Goal: Task Accomplishment & Management: Complete application form

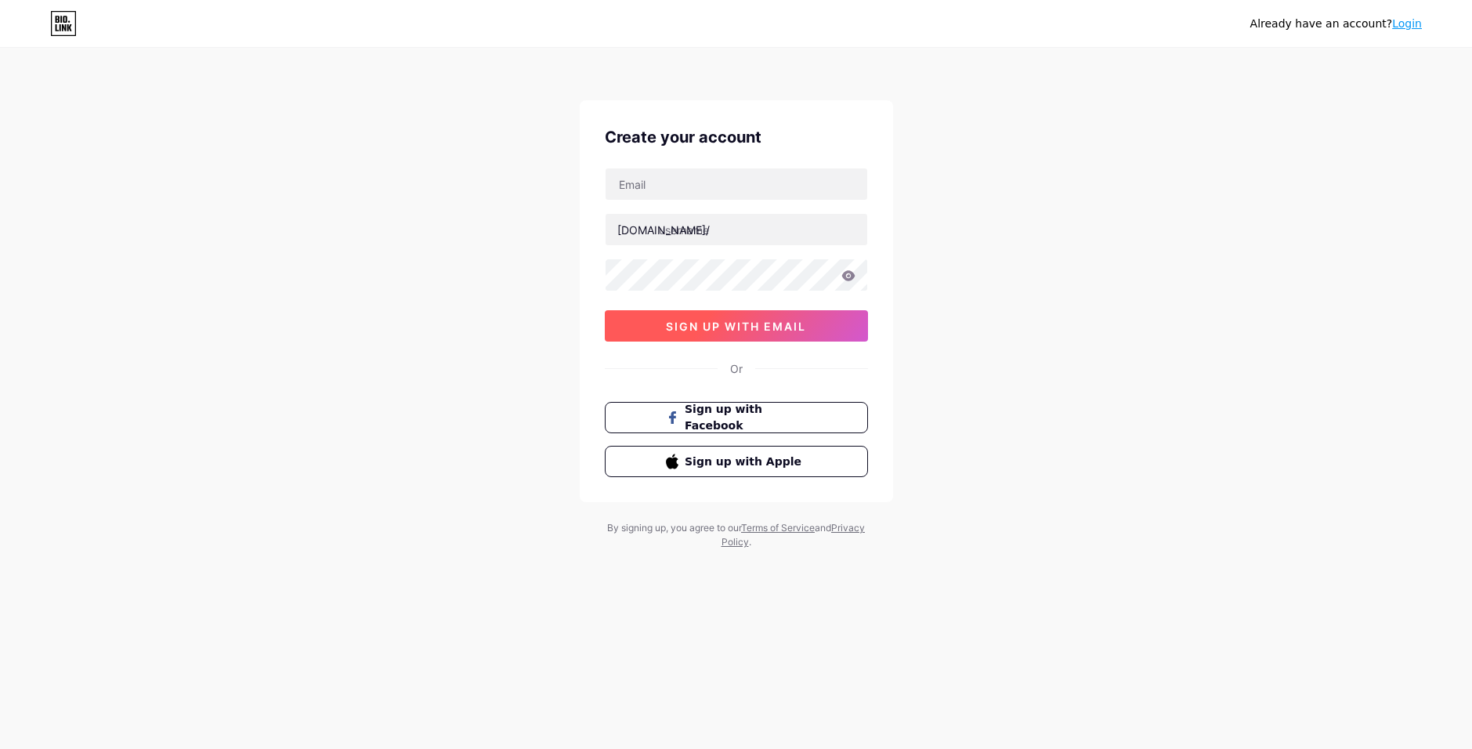
click at [761, 320] on span "sign up with email" at bounding box center [736, 326] width 140 height 13
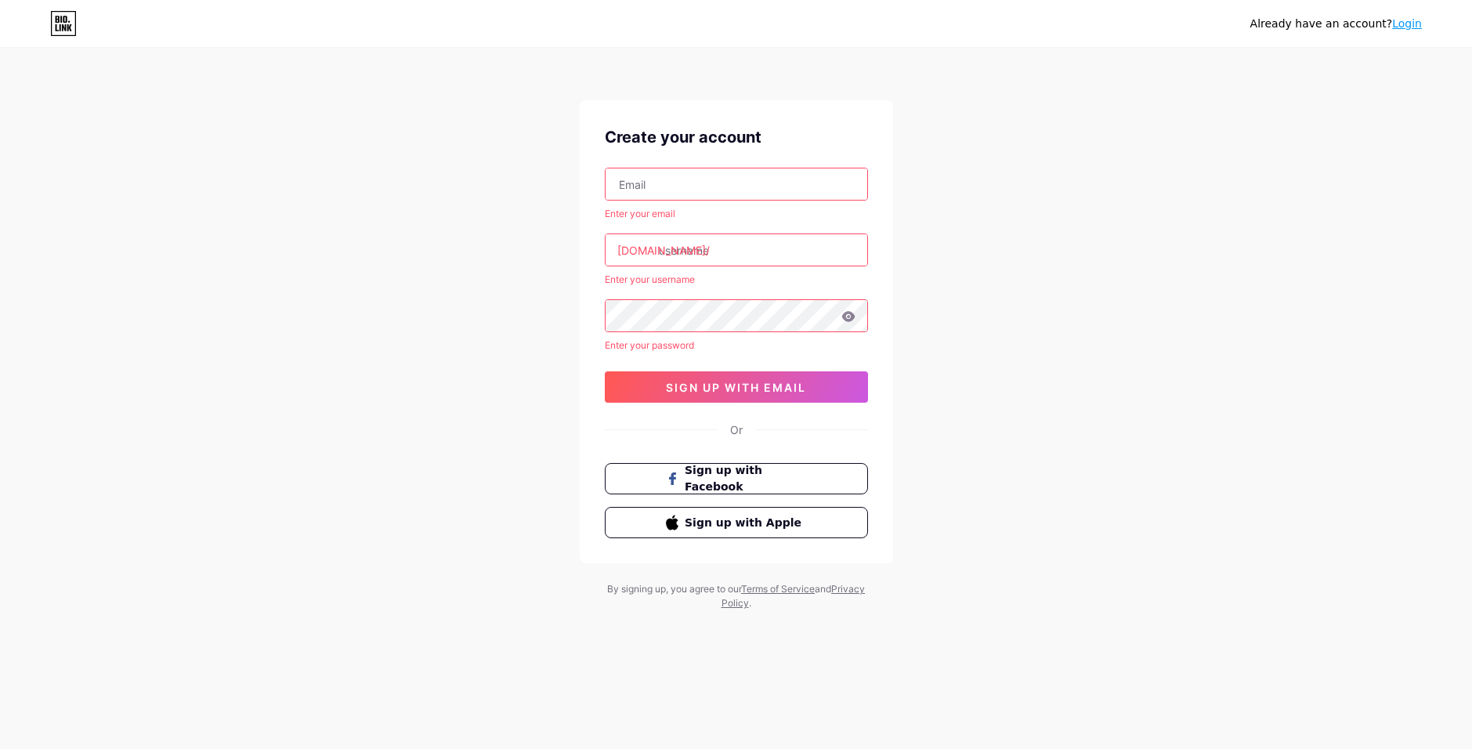
click at [707, 185] on input "text" at bounding box center [736, 183] width 262 height 31
type input "[EMAIL_ADDRESS][DOMAIN_NAME]"
click at [734, 243] on input "text" at bounding box center [736, 249] width 262 height 31
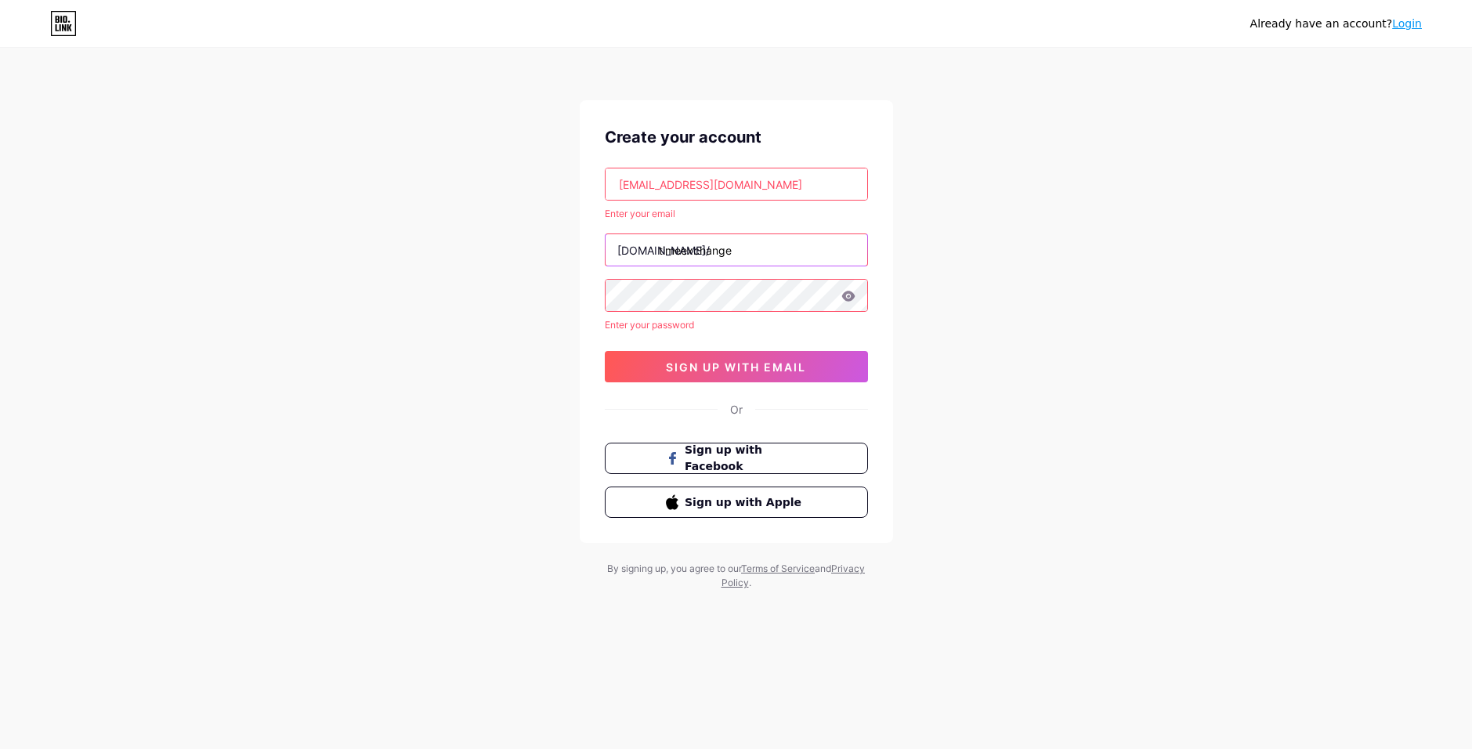
type input "timeexchange"
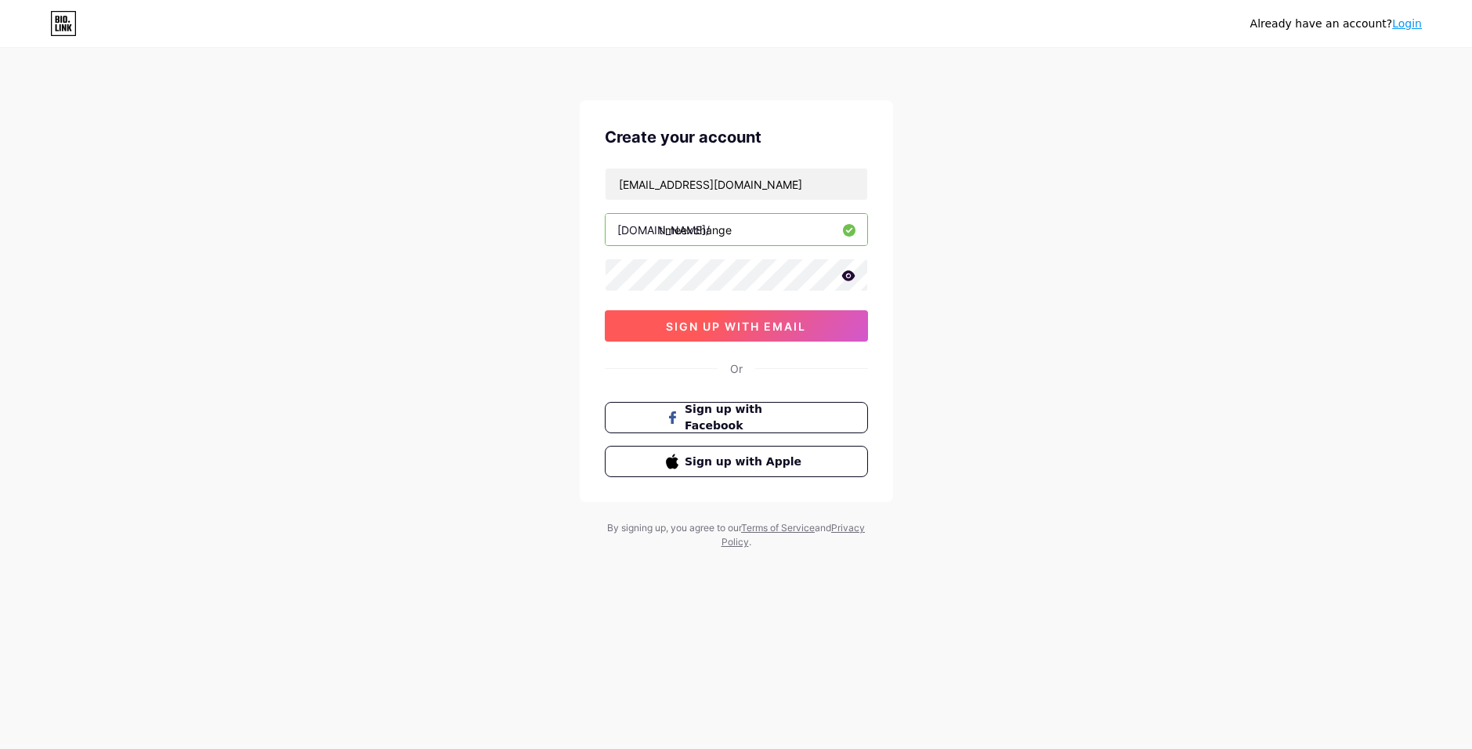
click at [818, 327] on button "sign up with email" at bounding box center [736, 325] width 263 height 31
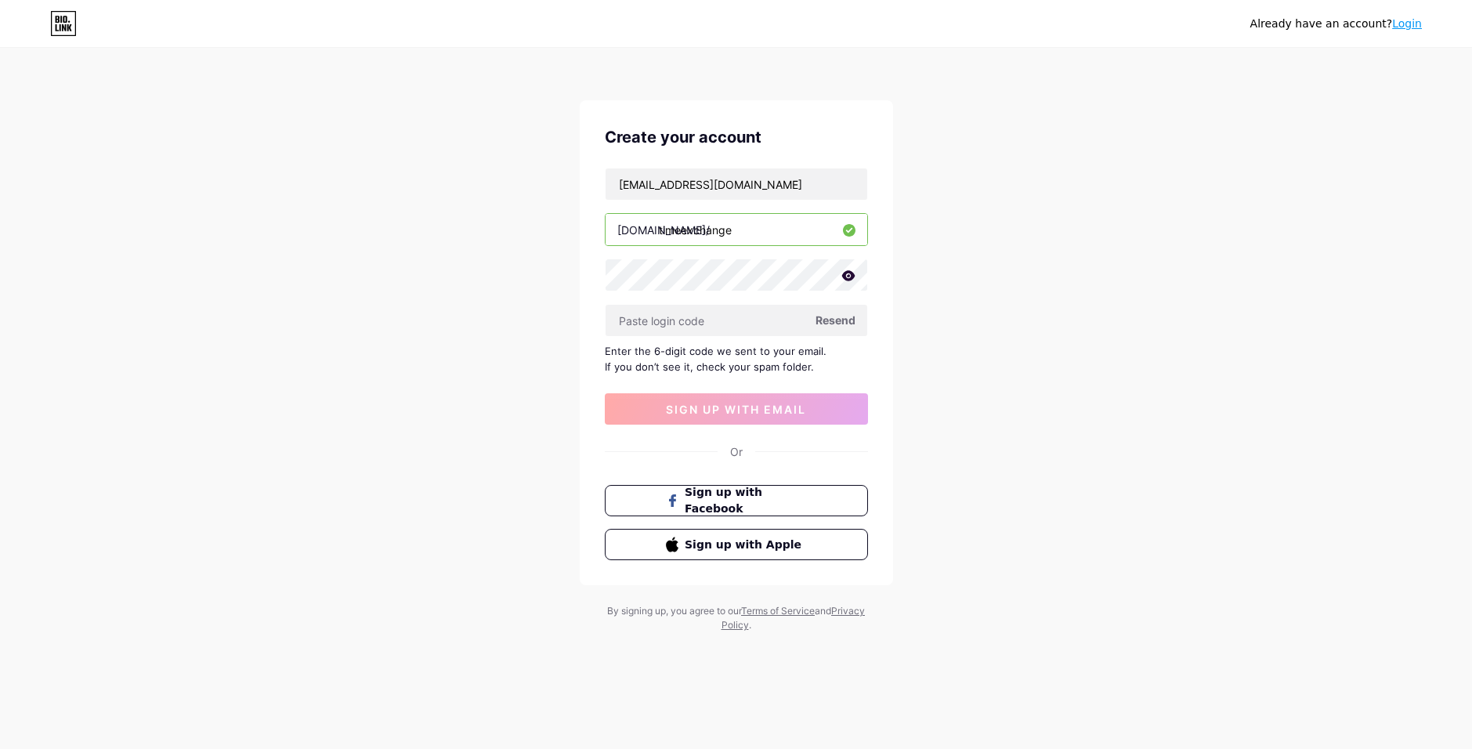
click at [753, 338] on div "[EMAIL_ADDRESS][DOMAIN_NAME] [DOMAIN_NAME]/ timeexchange Resend Enter the 6-dig…" at bounding box center [736, 296] width 263 height 257
click at [744, 332] on input "text" at bounding box center [736, 320] width 262 height 31
click at [692, 413] on span "sign up with email" at bounding box center [736, 409] width 140 height 13
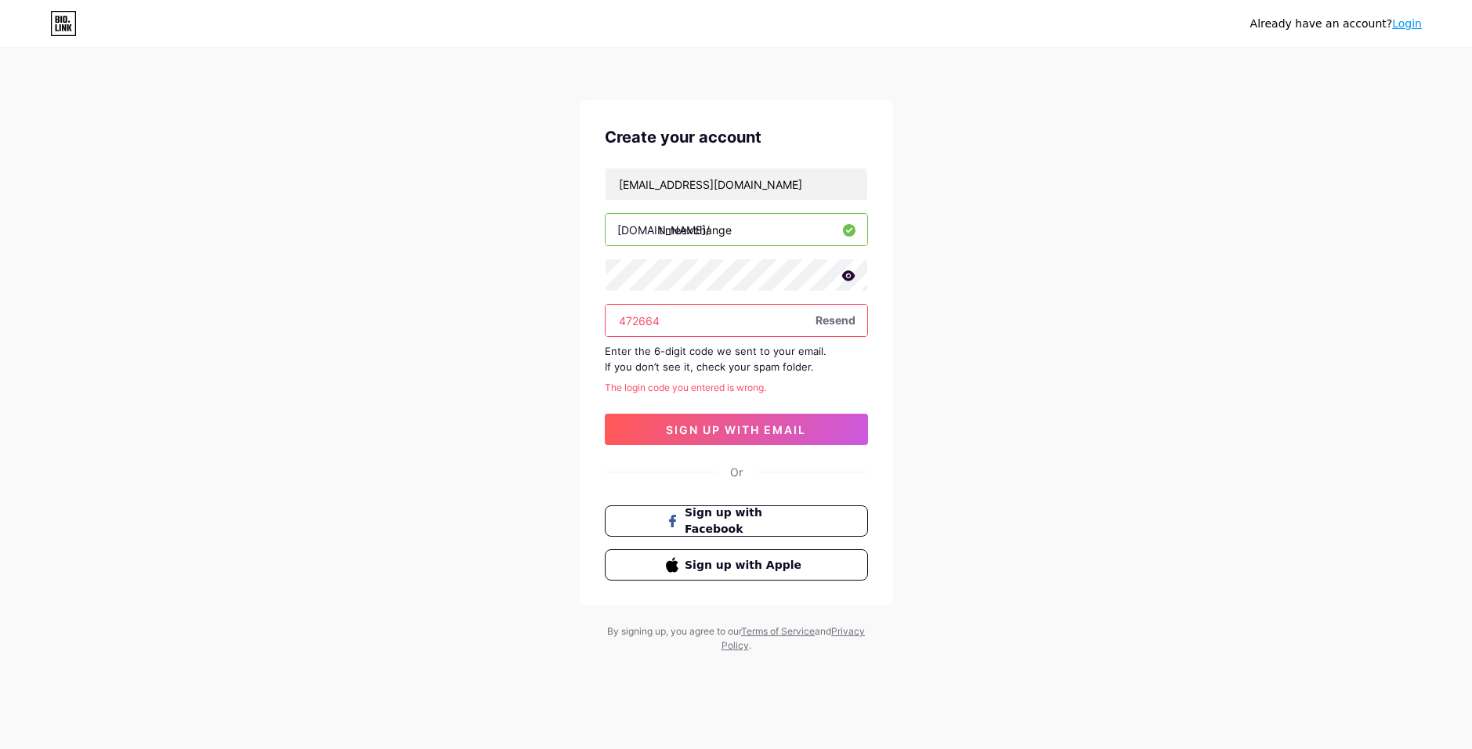
click at [746, 313] on input "472664" at bounding box center [736, 320] width 262 height 31
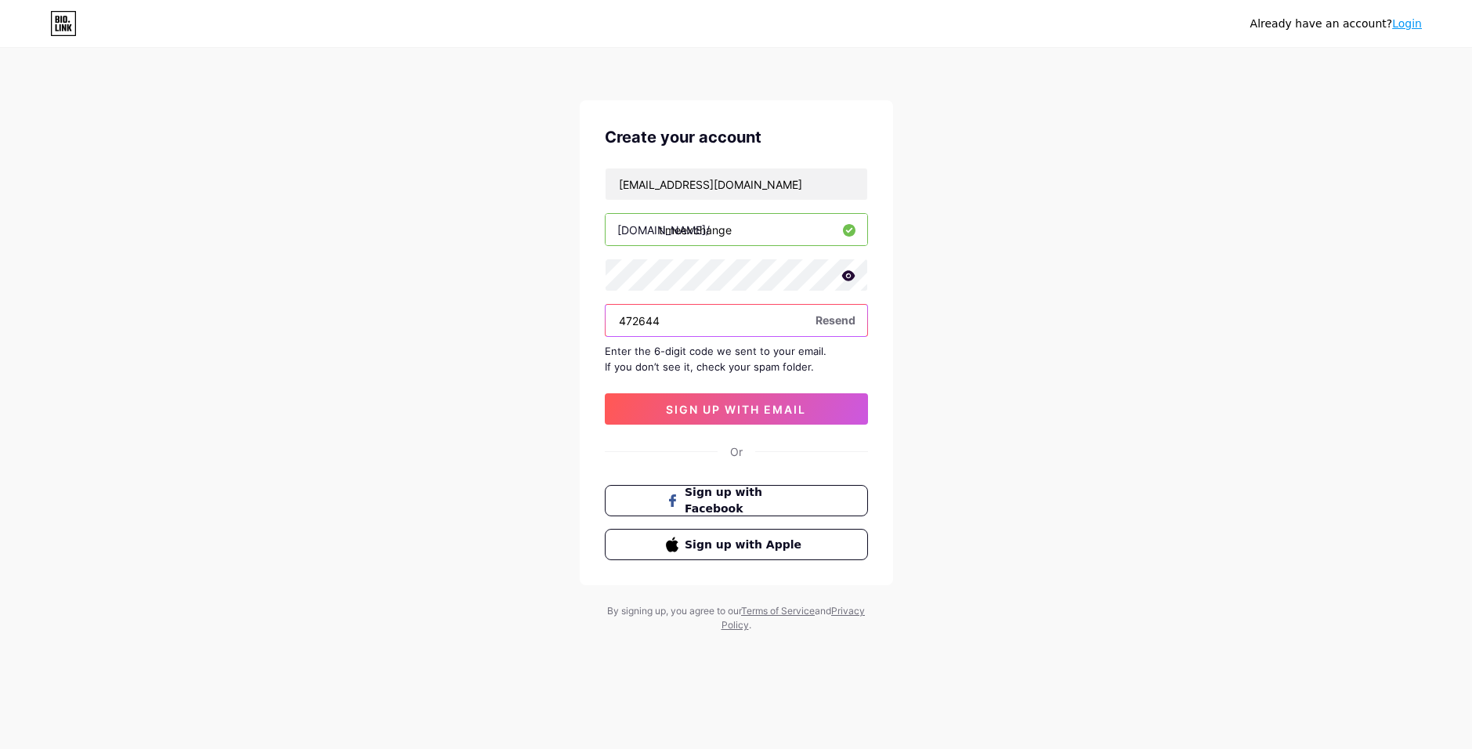
type input "472644"
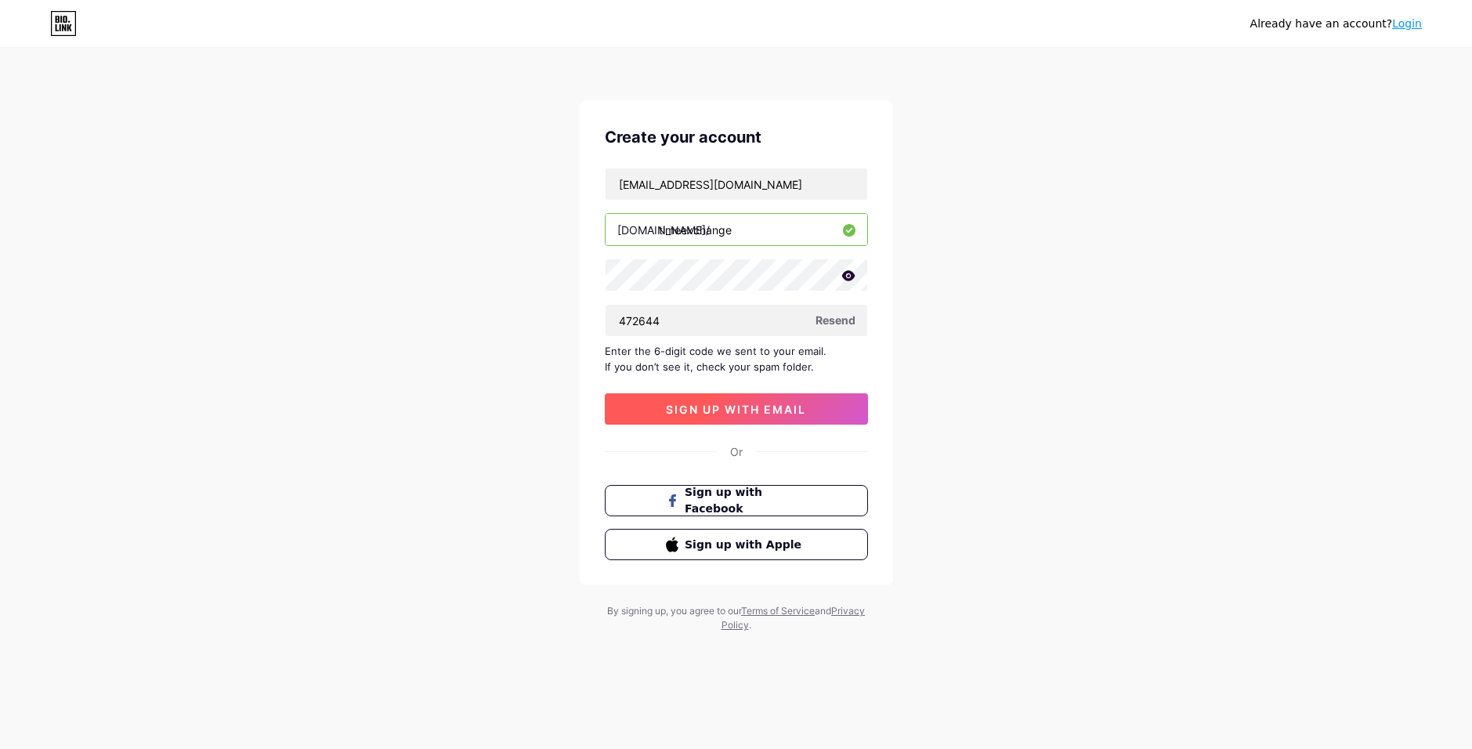
click at [746, 414] on span "sign up with email" at bounding box center [736, 409] width 140 height 13
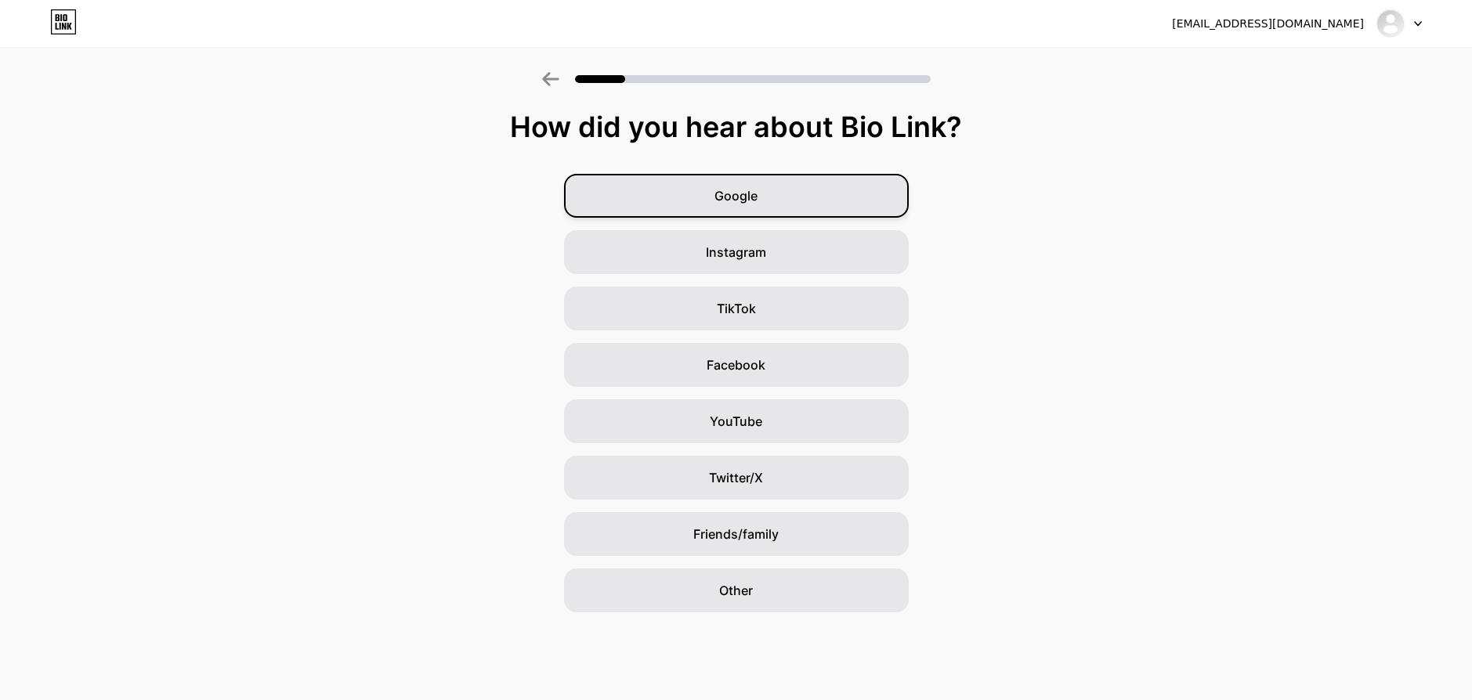
click at [833, 204] on div "Google" at bounding box center [736, 196] width 345 height 44
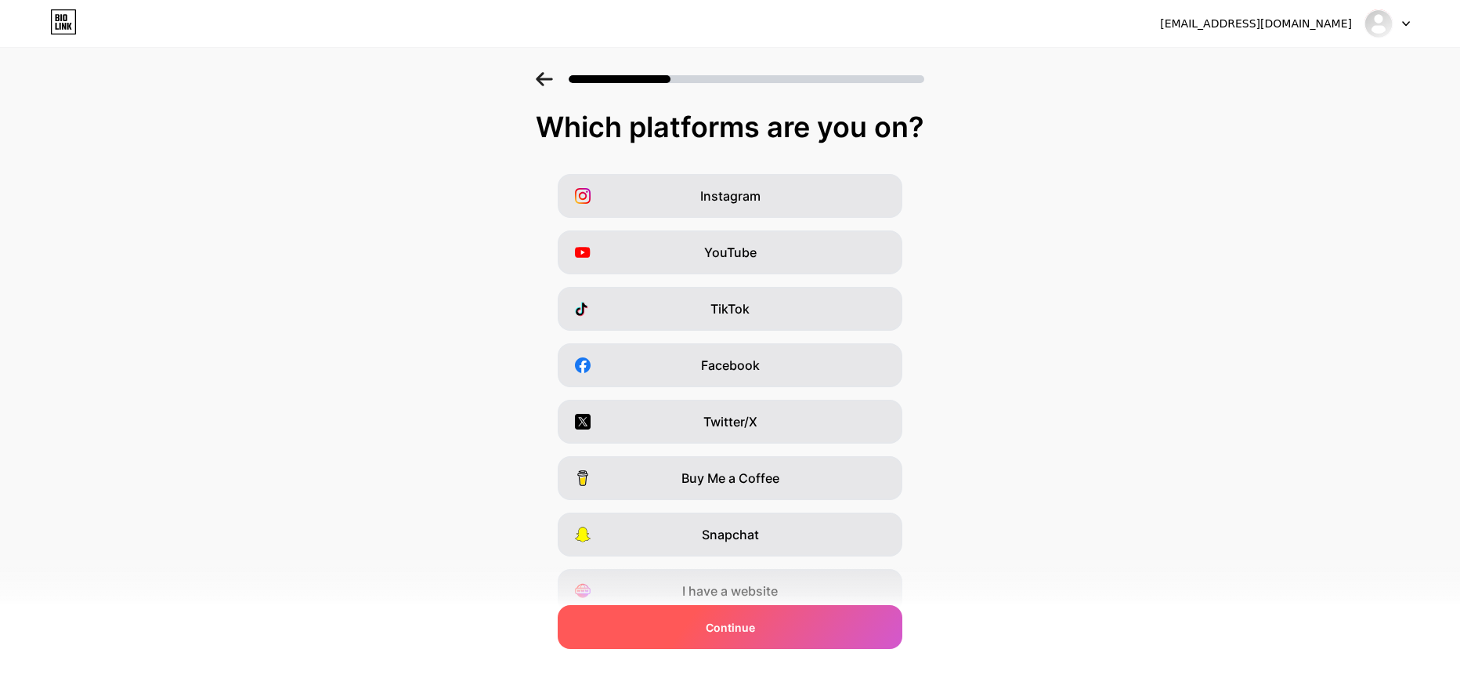
click at [735, 642] on div "Continue" at bounding box center [730, 627] width 345 height 44
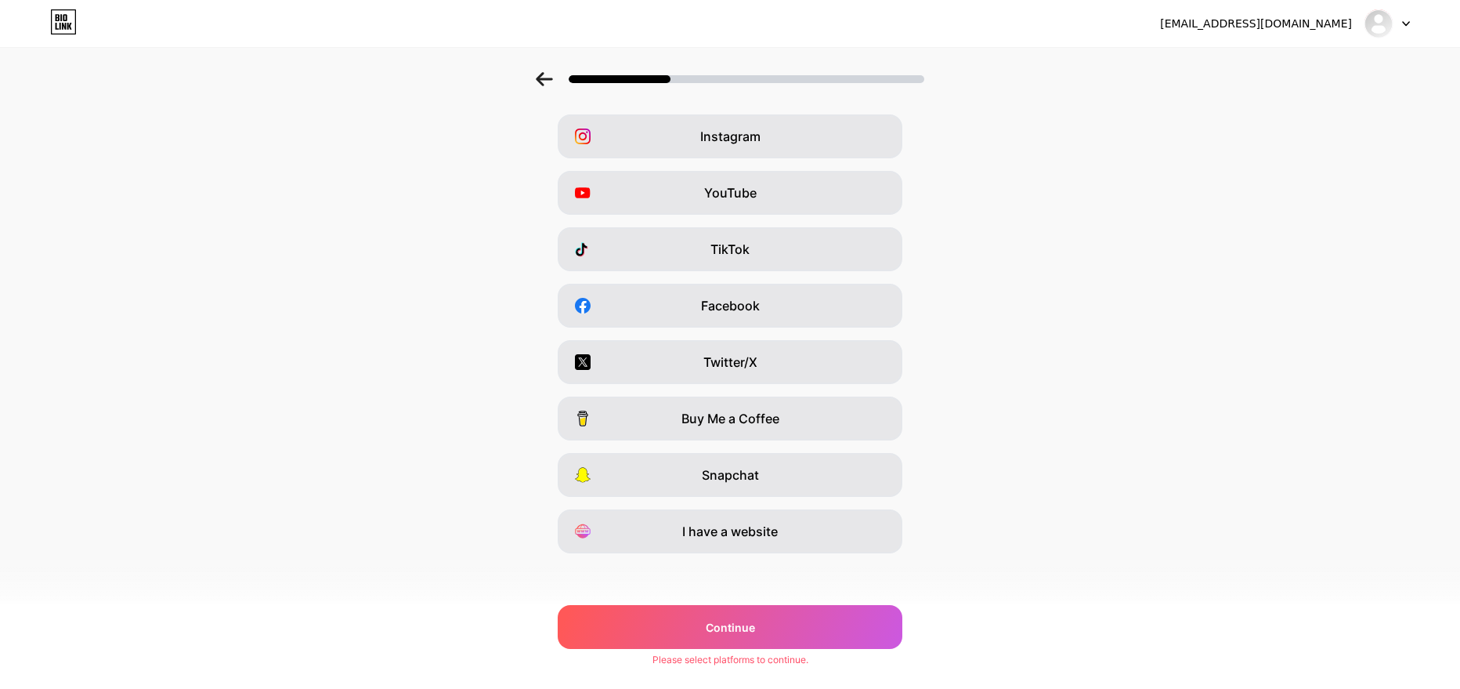
scroll to position [65, 0]
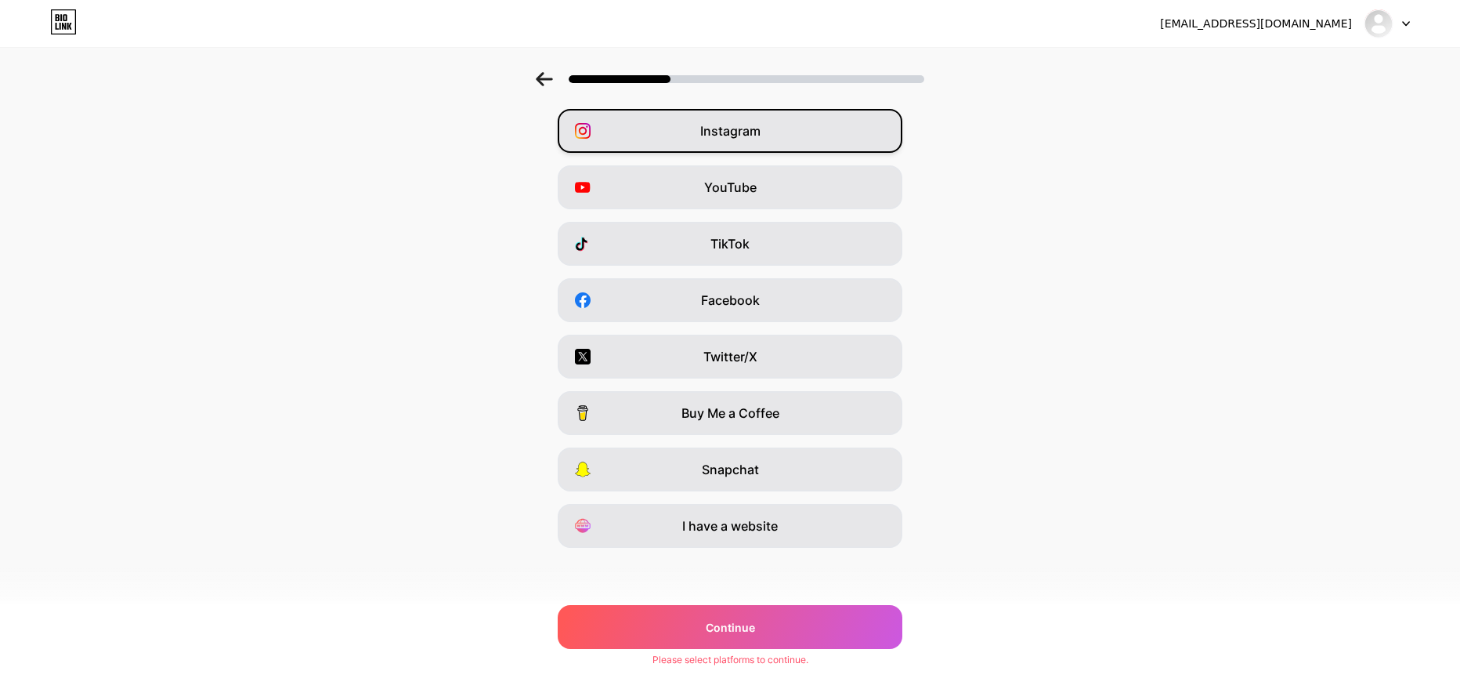
click at [708, 128] on span "Instagram" at bounding box center [730, 130] width 60 height 19
click at [710, 176] on div "YouTube" at bounding box center [730, 187] width 345 height 44
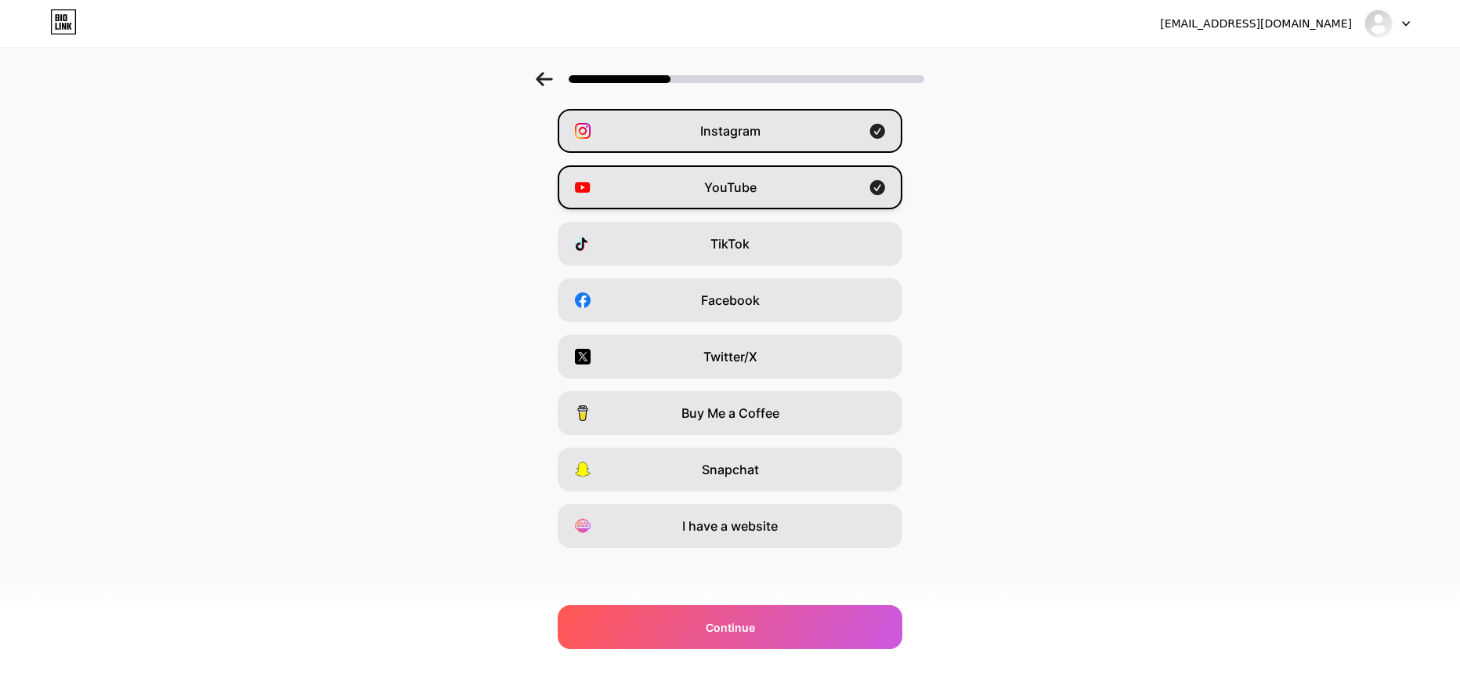
click at [716, 192] on span "YouTube" at bounding box center [730, 187] width 52 height 19
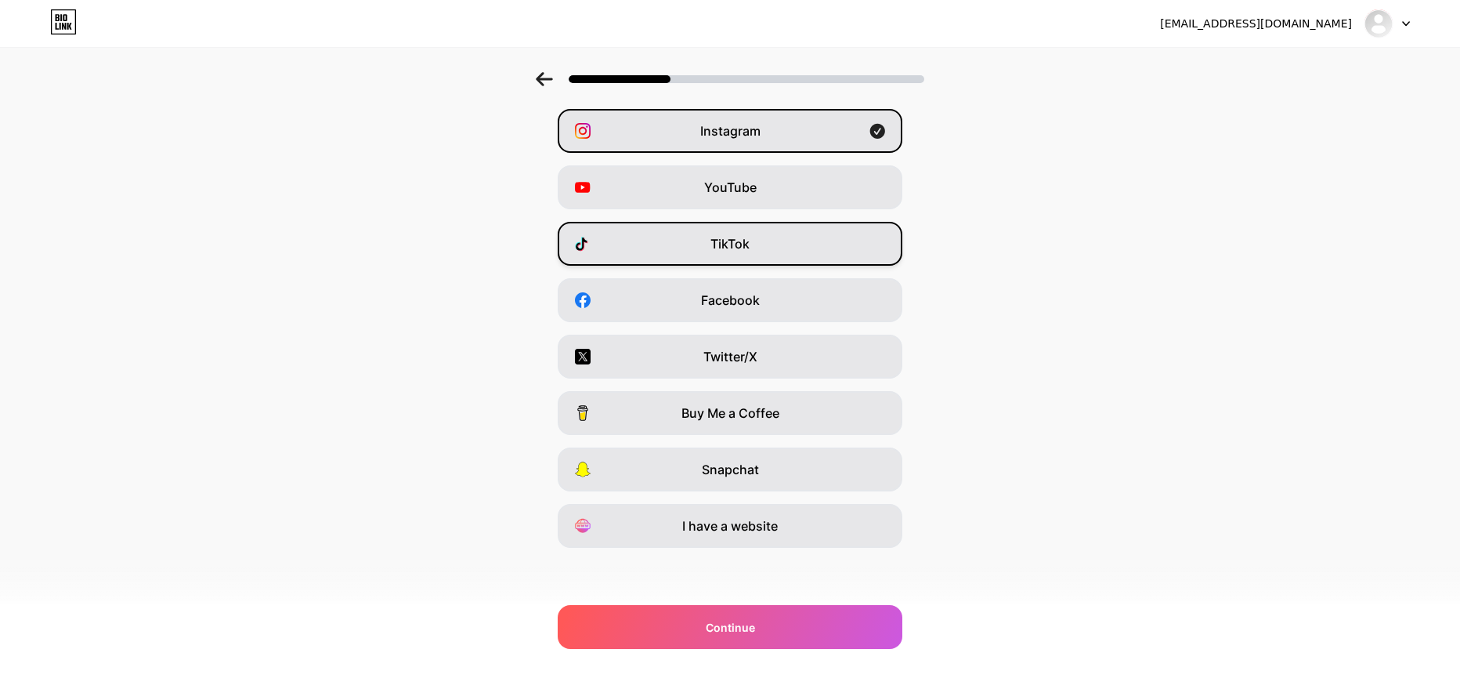
click at [726, 231] on div "TikTok" at bounding box center [730, 244] width 345 height 44
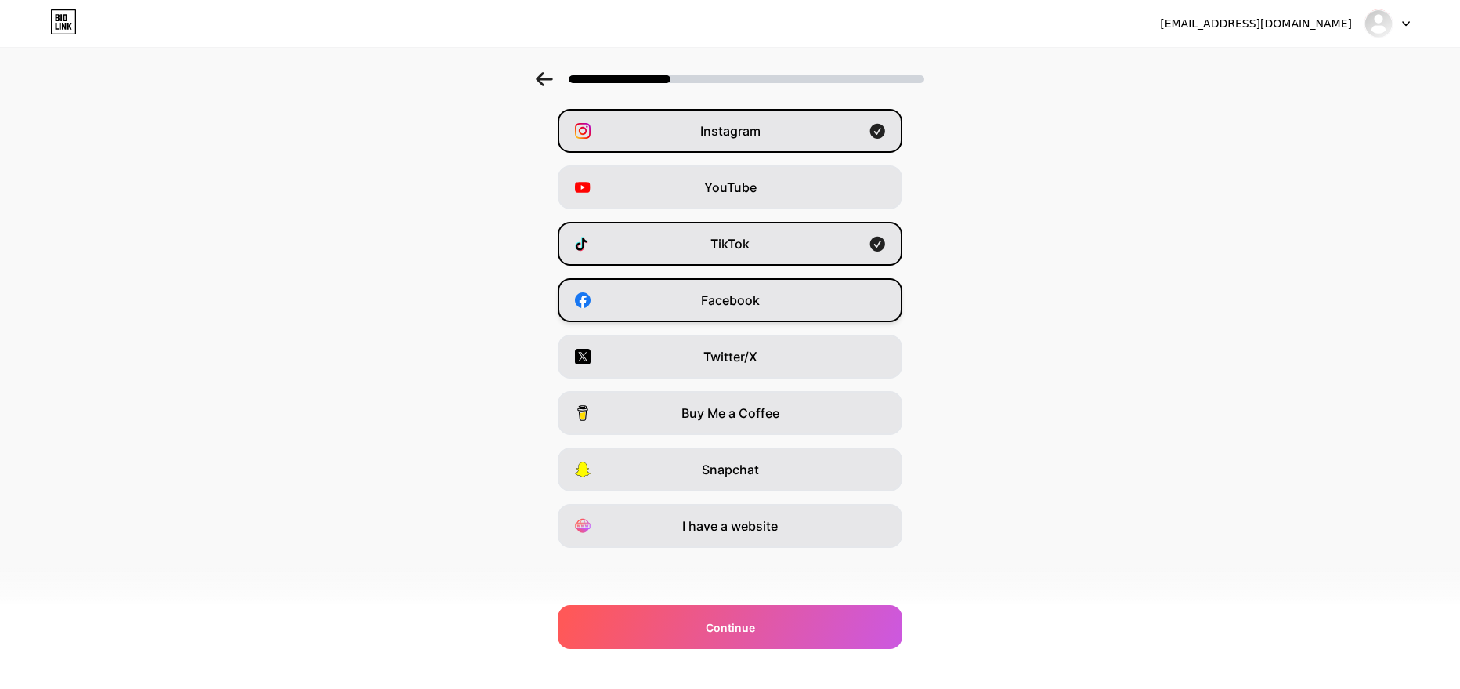
click at [733, 309] on div "Facebook" at bounding box center [730, 300] width 345 height 44
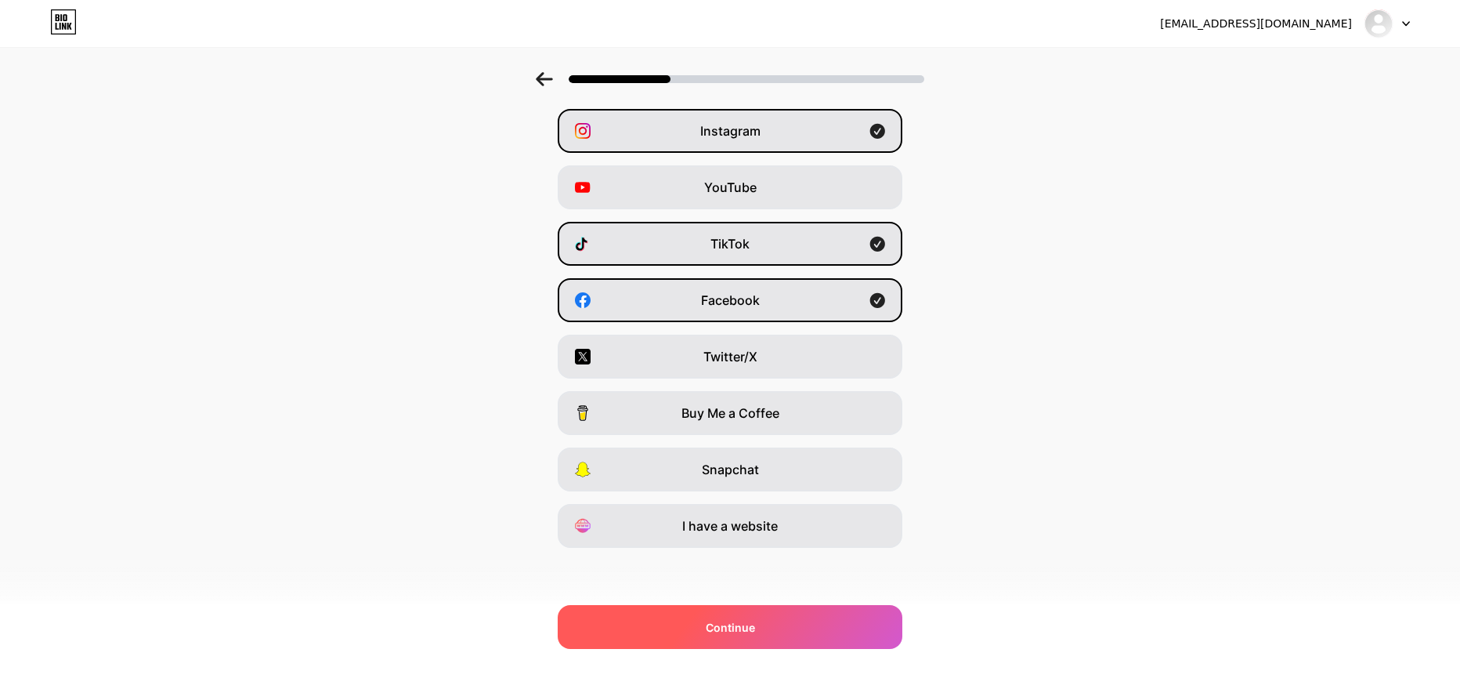
click at [743, 616] on div "Continue" at bounding box center [730, 627] width 345 height 44
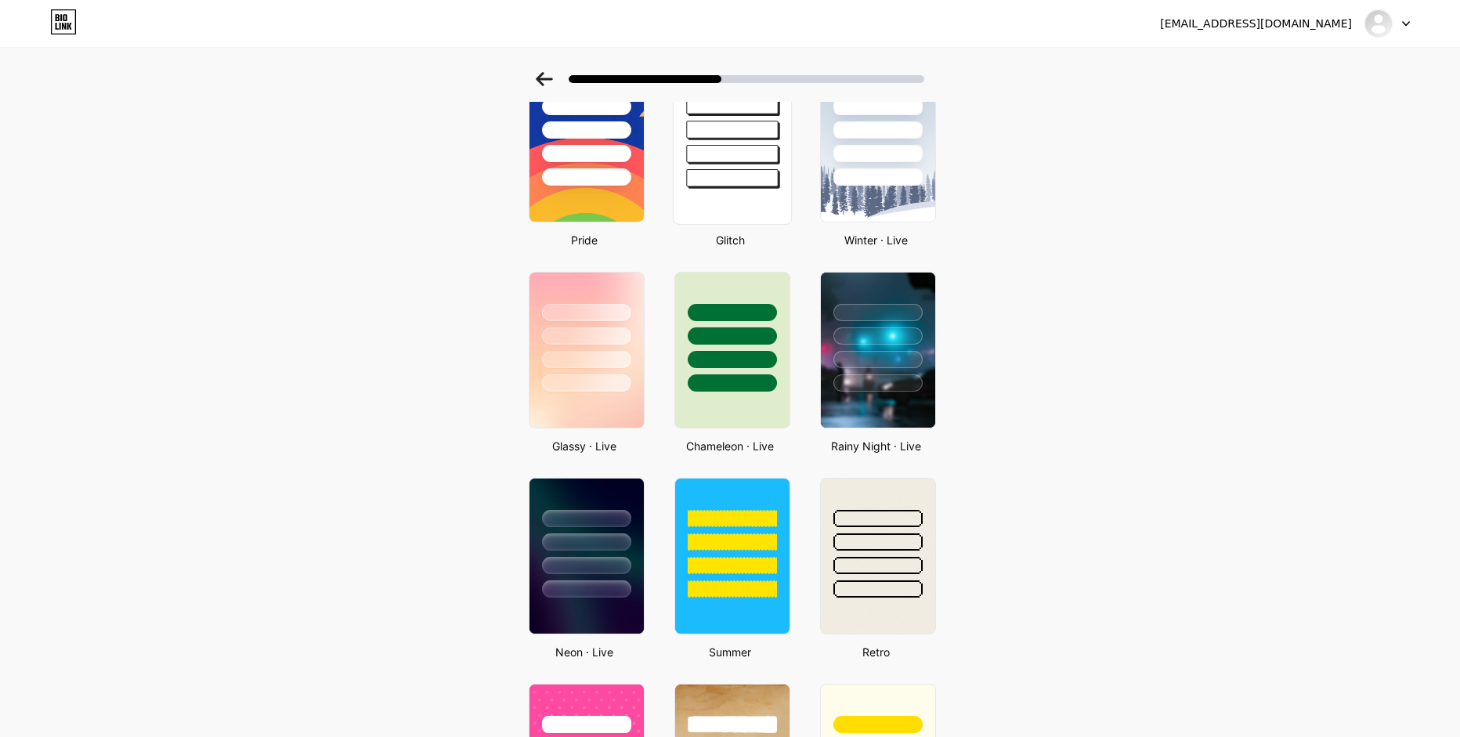
scroll to position [32, 0]
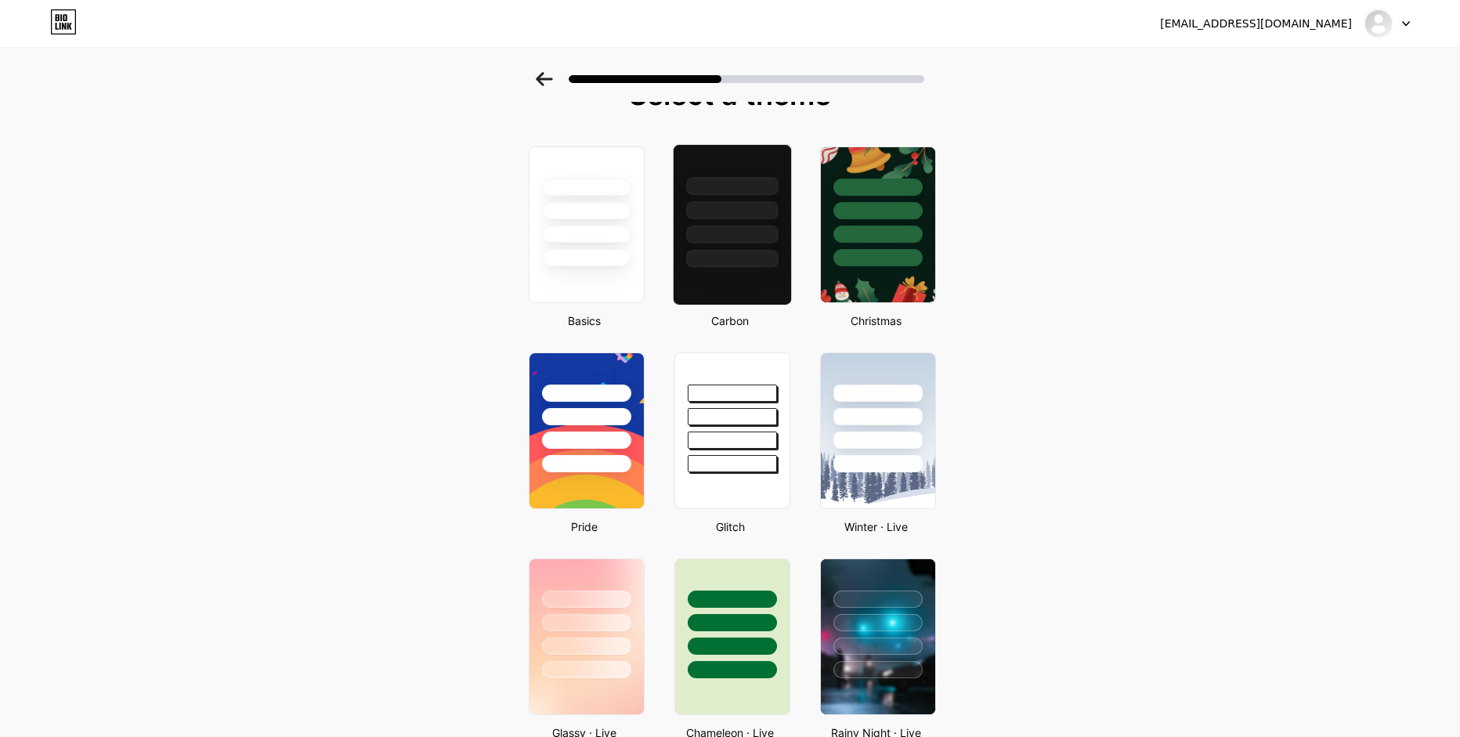
click at [733, 240] on div at bounding box center [732, 235] width 92 height 18
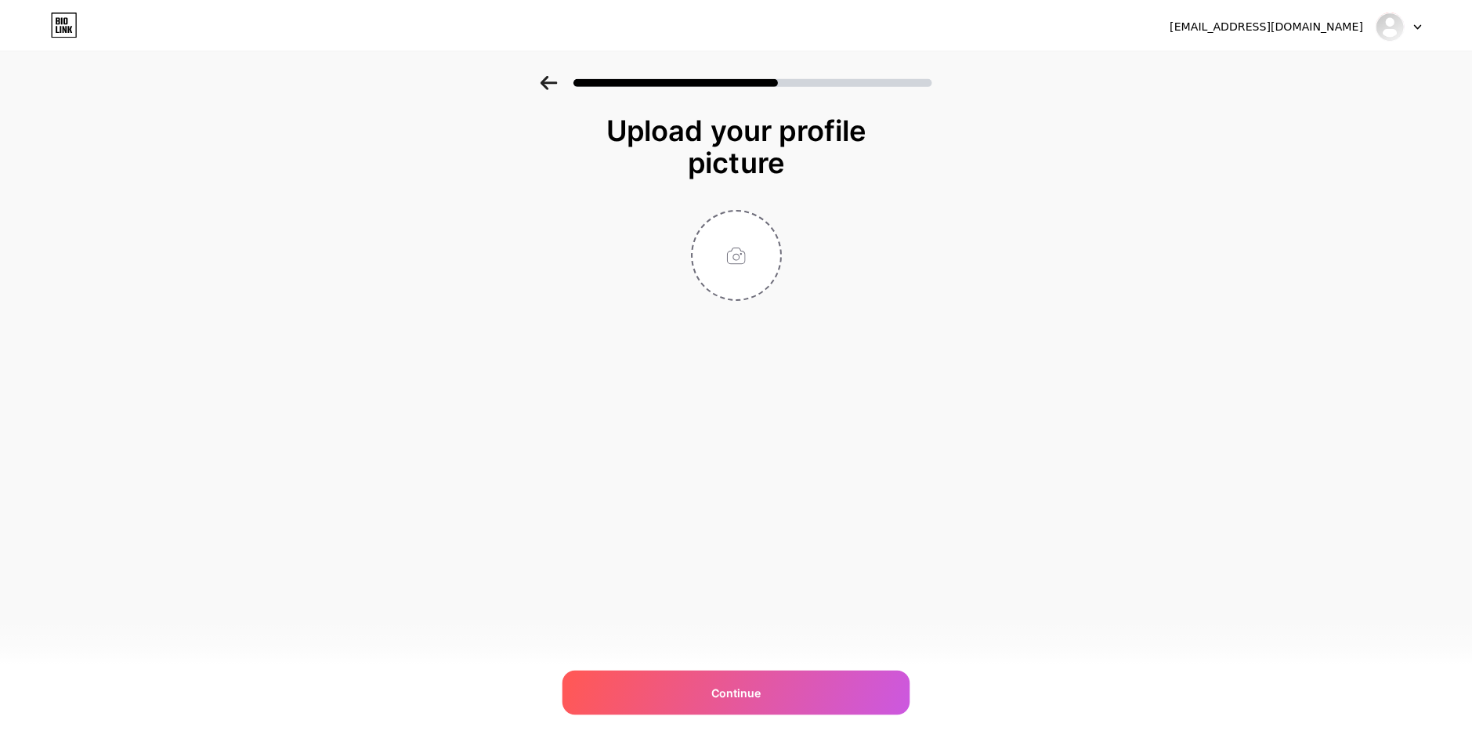
scroll to position [0, 0]
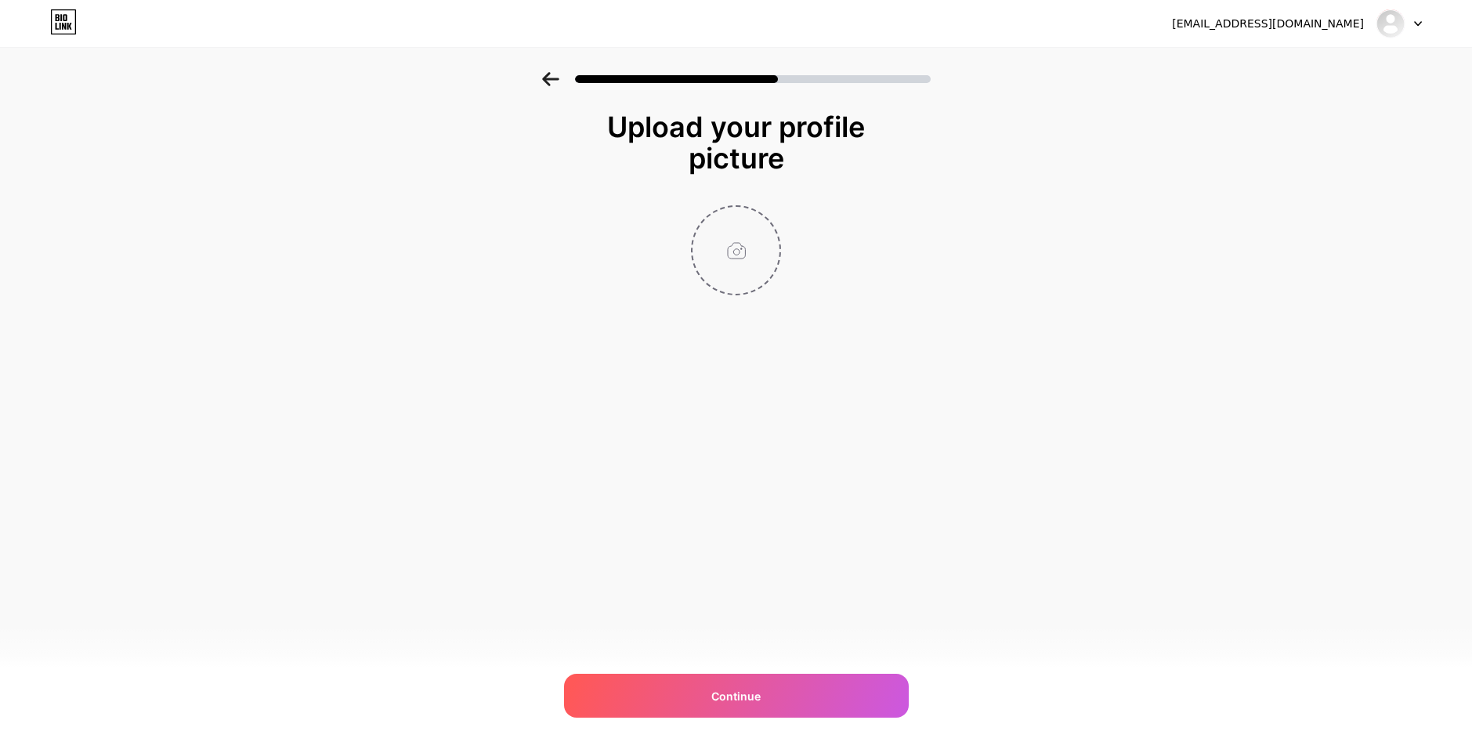
click at [736, 263] on input "file" at bounding box center [735, 250] width 87 height 87
click at [718, 257] on input "file" at bounding box center [735, 250] width 87 height 87
type input "C:\fakepath\image_2025-09-10_220815778.png"
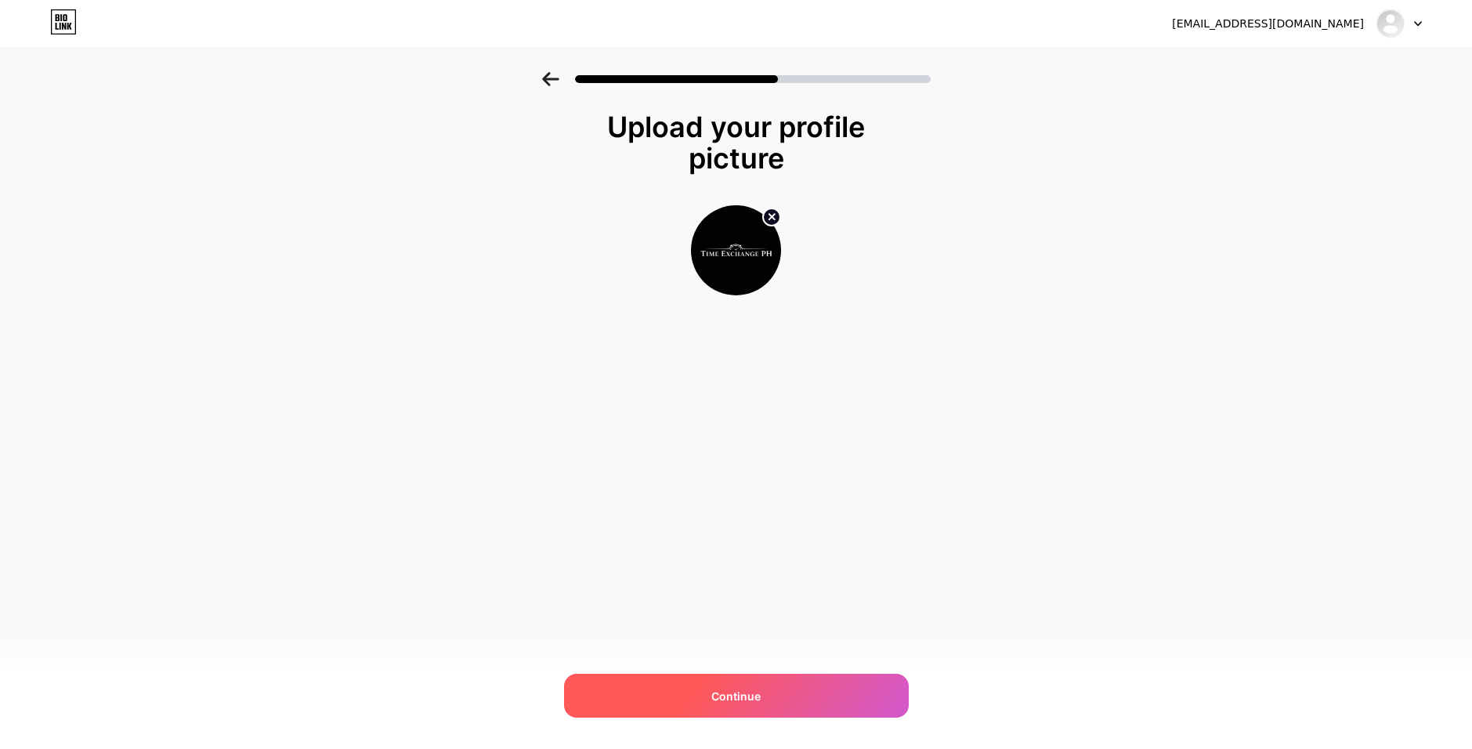
click at [839, 709] on div "Continue" at bounding box center [736, 696] width 345 height 44
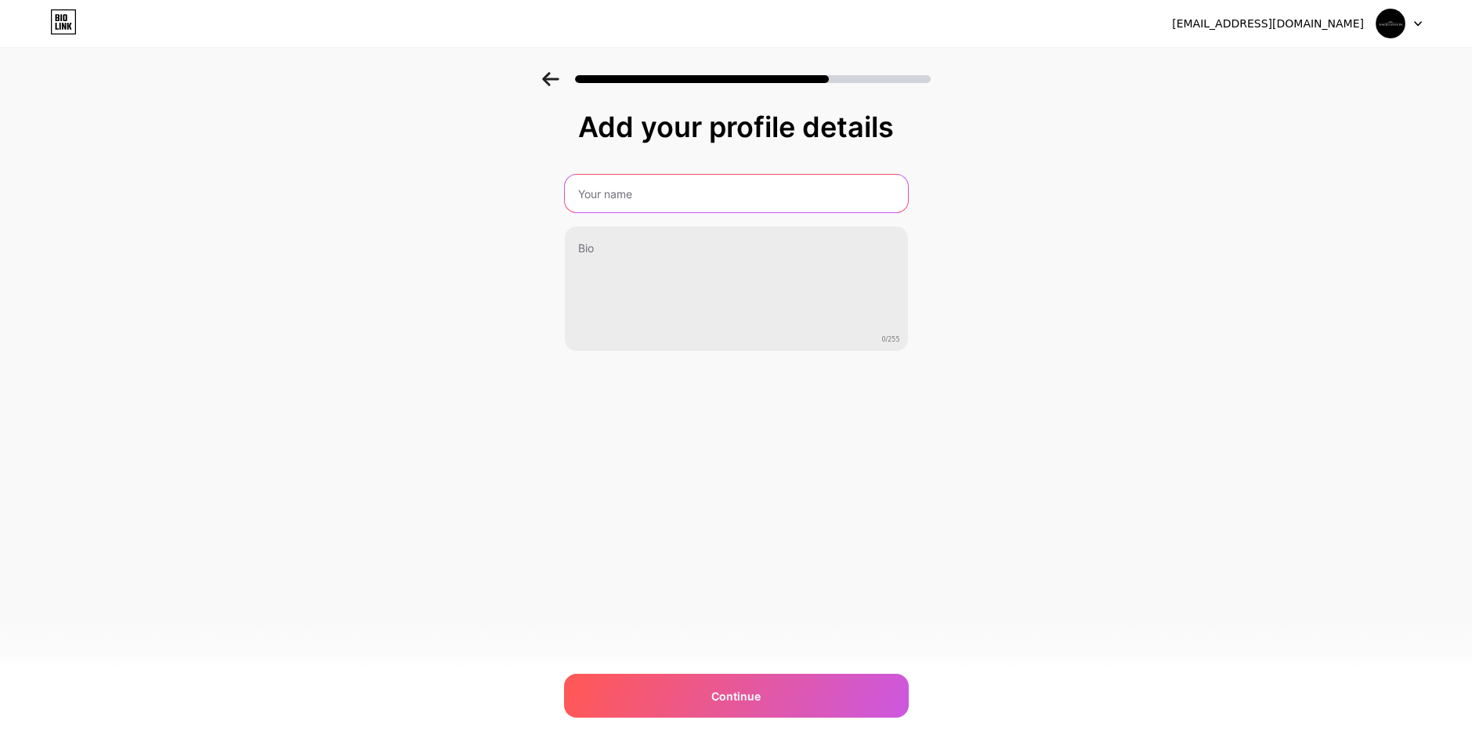
click at [674, 197] on input "text" at bounding box center [736, 194] width 343 height 38
type input "Time Exchange PH"
drag, startPoint x: 876, startPoint y: 706, endPoint x: 873, endPoint y: 718, distance: 12.9
click at [875, 709] on div "Continue" at bounding box center [736, 696] width 345 height 44
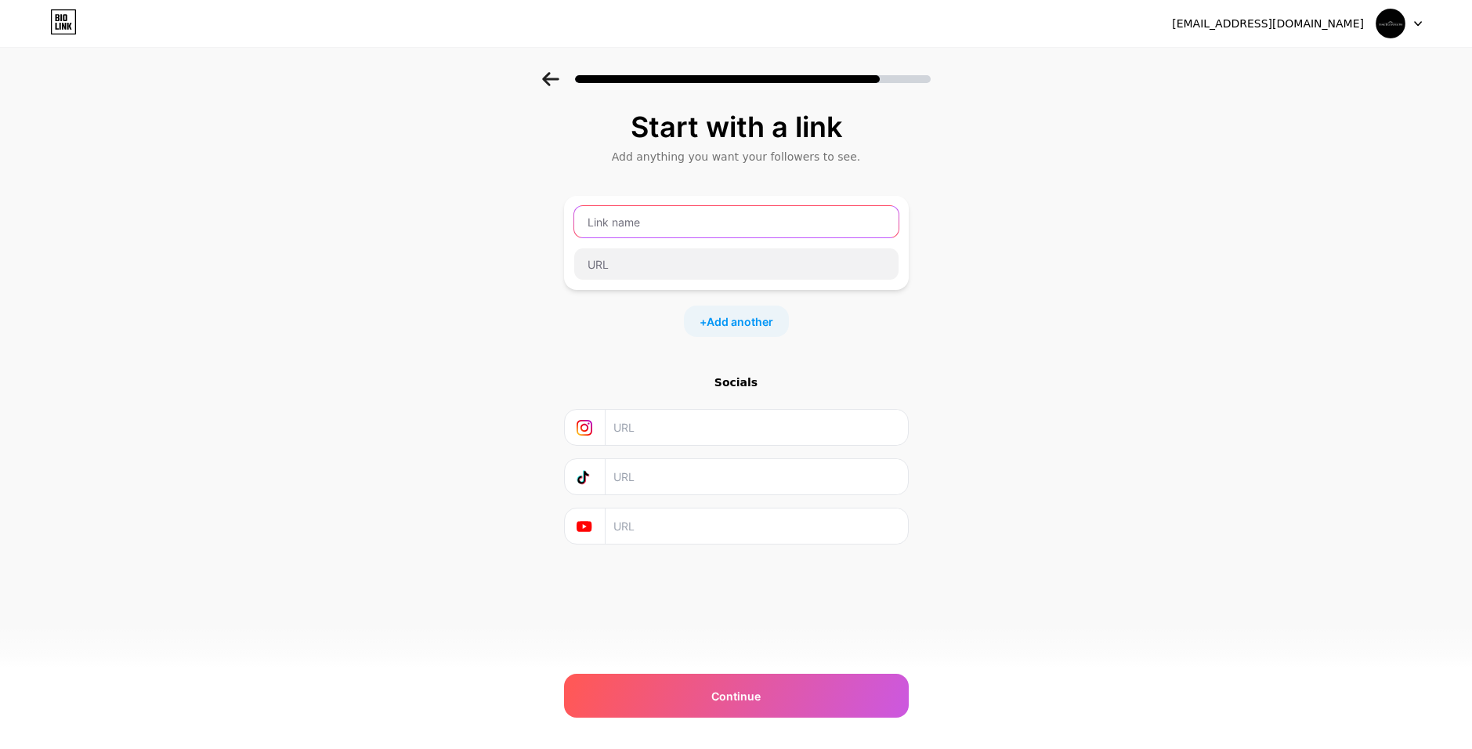
click at [652, 220] on input "text" at bounding box center [736, 221] width 324 height 31
click at [724, 429] on input "text" at bounding box center [755, 427] width 284 height 35
click at [689, 228] on input "text" at bounding box center [736, 221] width 324 height 31
